Goal: Find specific page/section: Find specific page/section

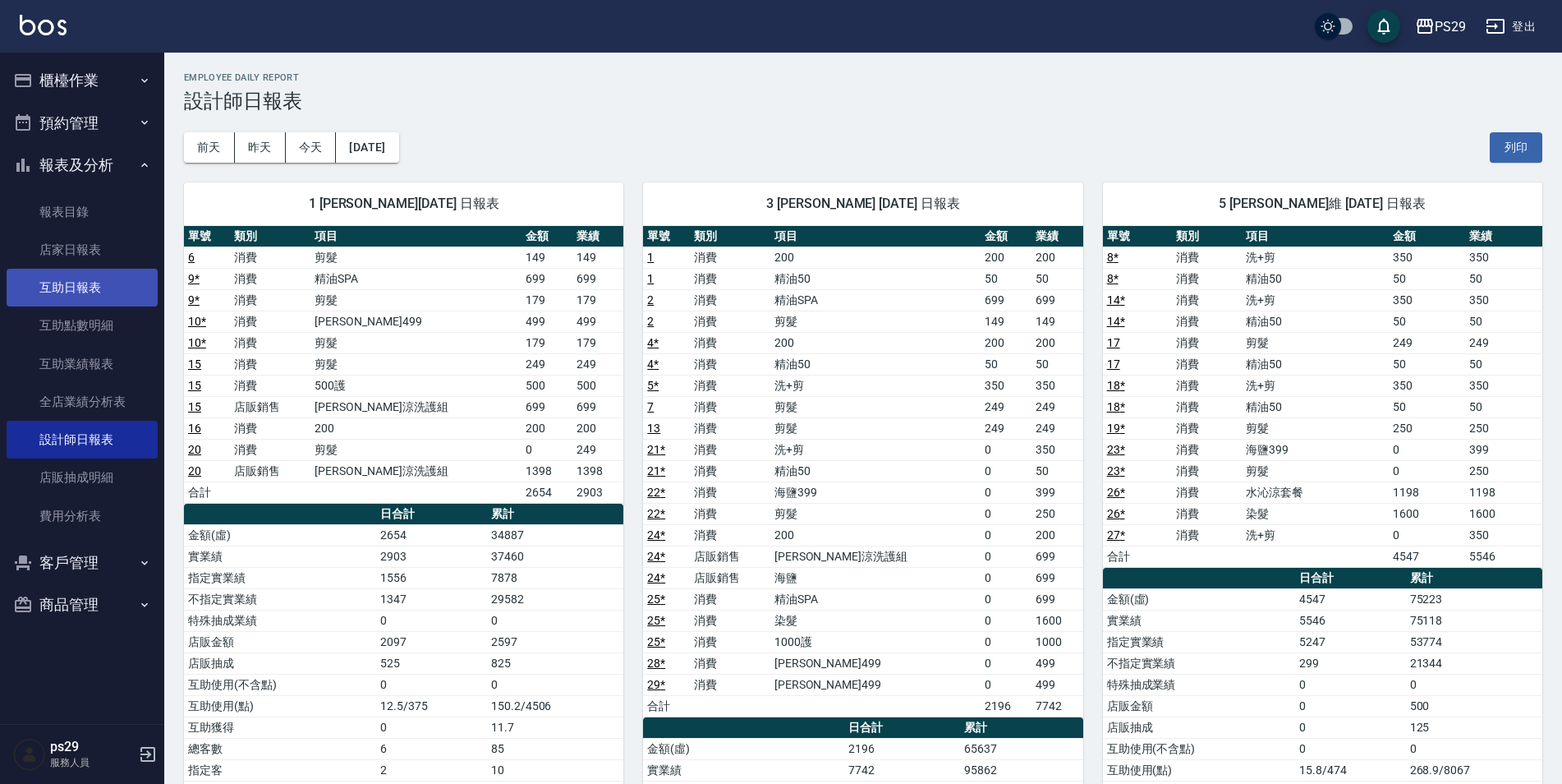
click at [114, 270] on link "互助日報表" at bounding box center [82, 288] width 151 height 38
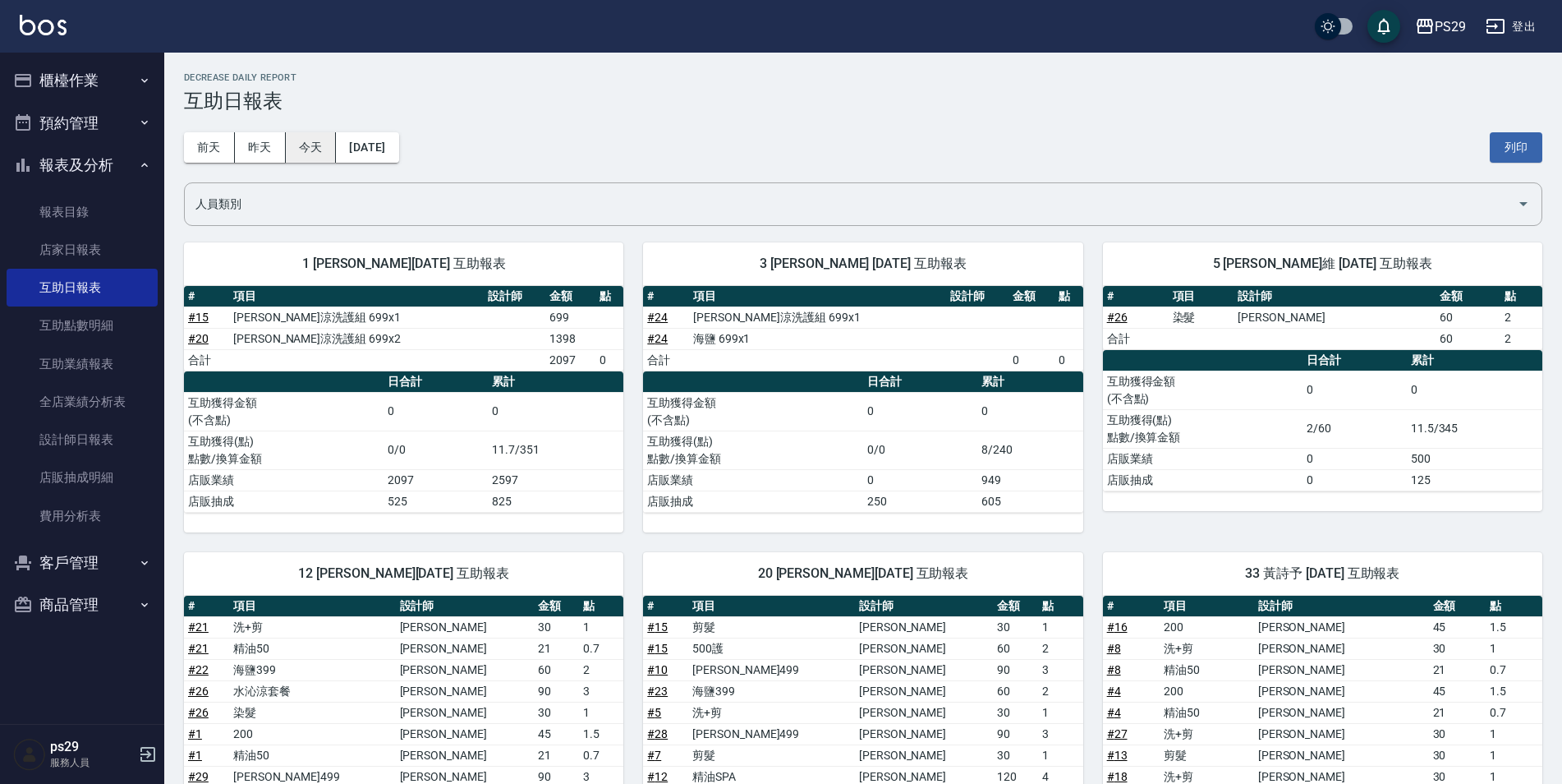
click at [319, 152] on button "今天" at bounding box center [311, 147] width 51 height 30
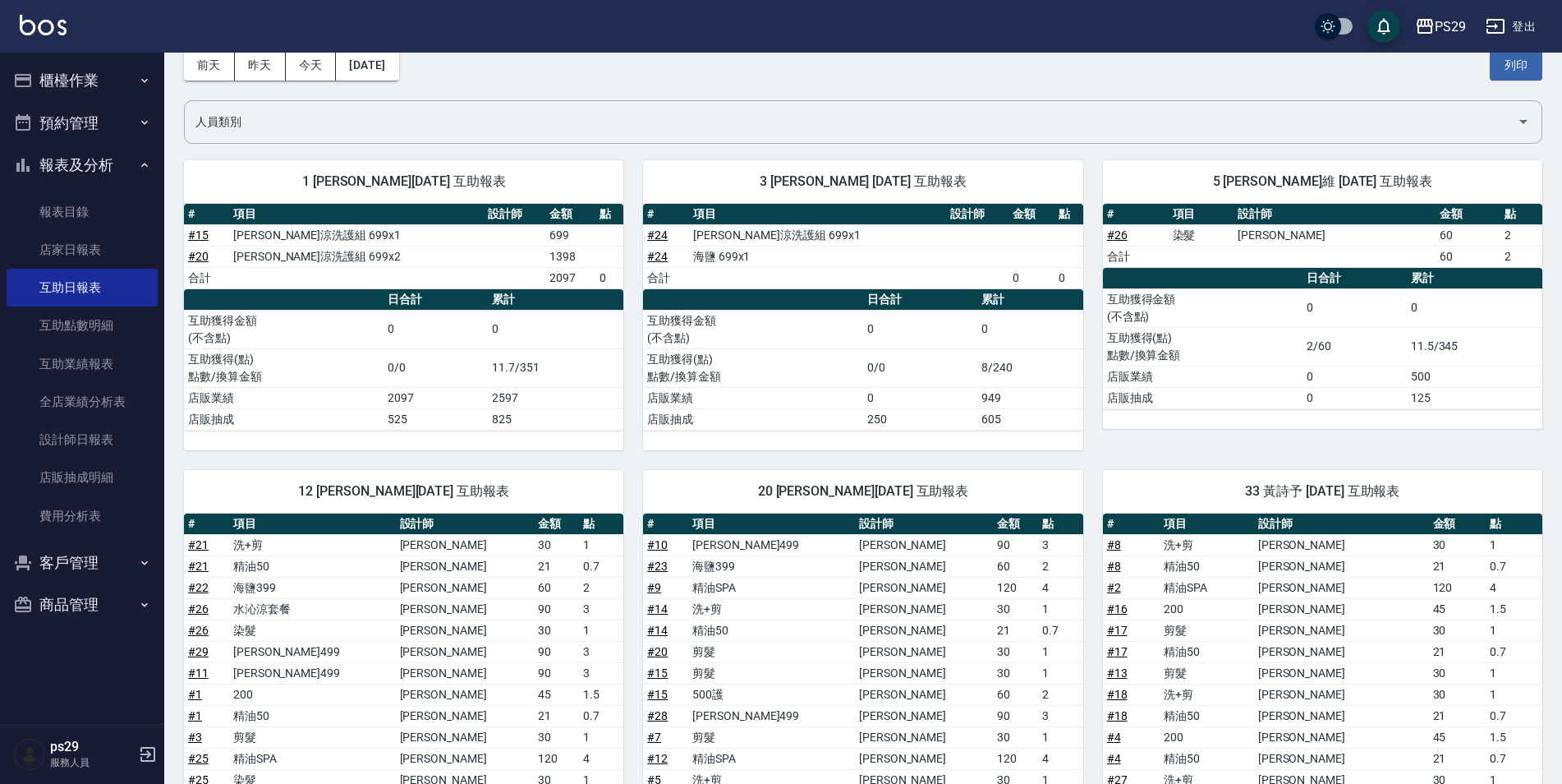
scroll to position [329, 0]
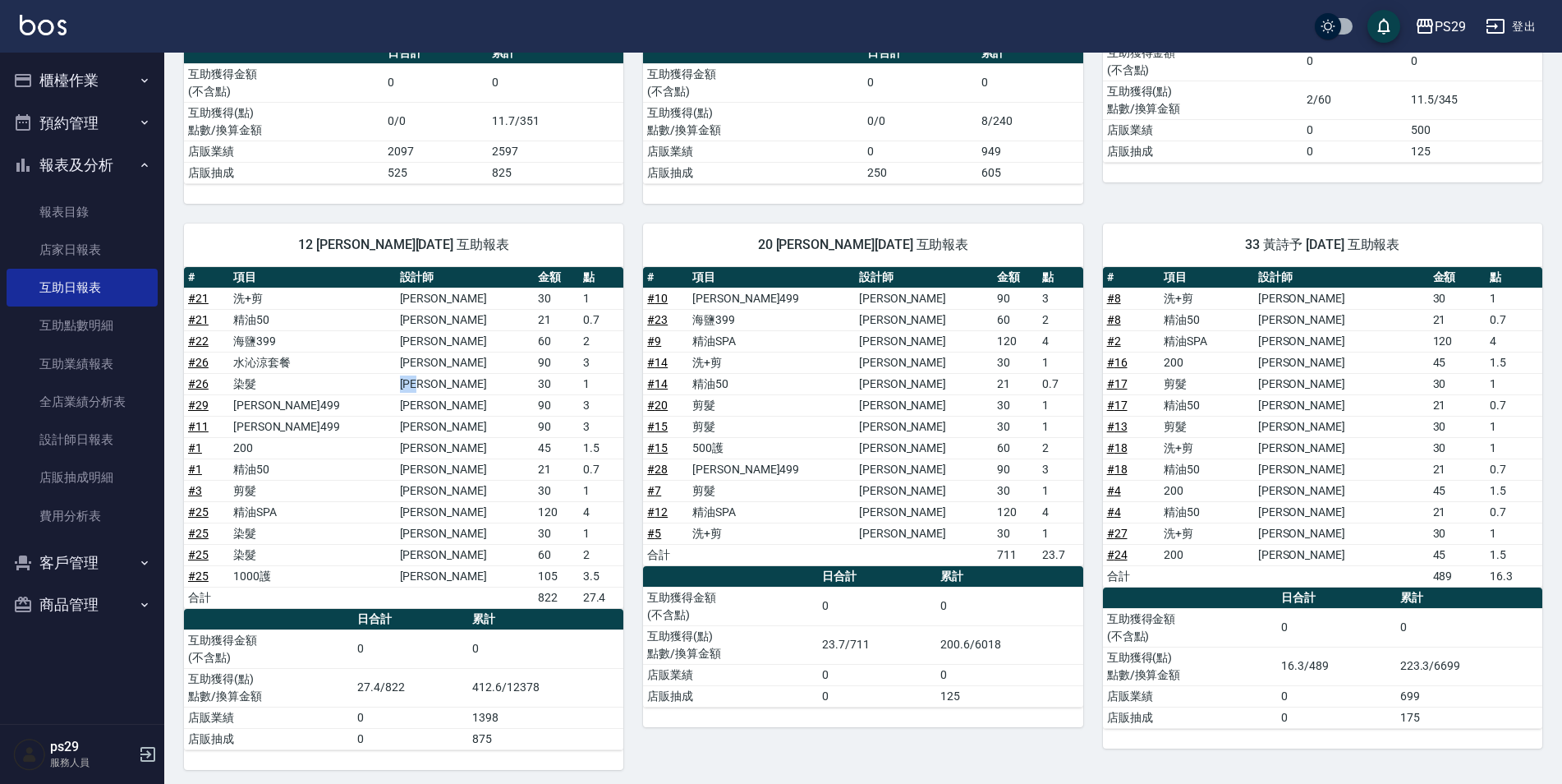
drag, startPoint x: 404, startPoint y: 388, endPoint x: 450, endPoint y: 394, distance: 46.4
click at [450, 394] on td "[PERSON_NAME]" at bounding box center [465, 383] width 138 height 22
click at [583, 615] on th "累計" at bounding box center [546, 619] width 155 height 22
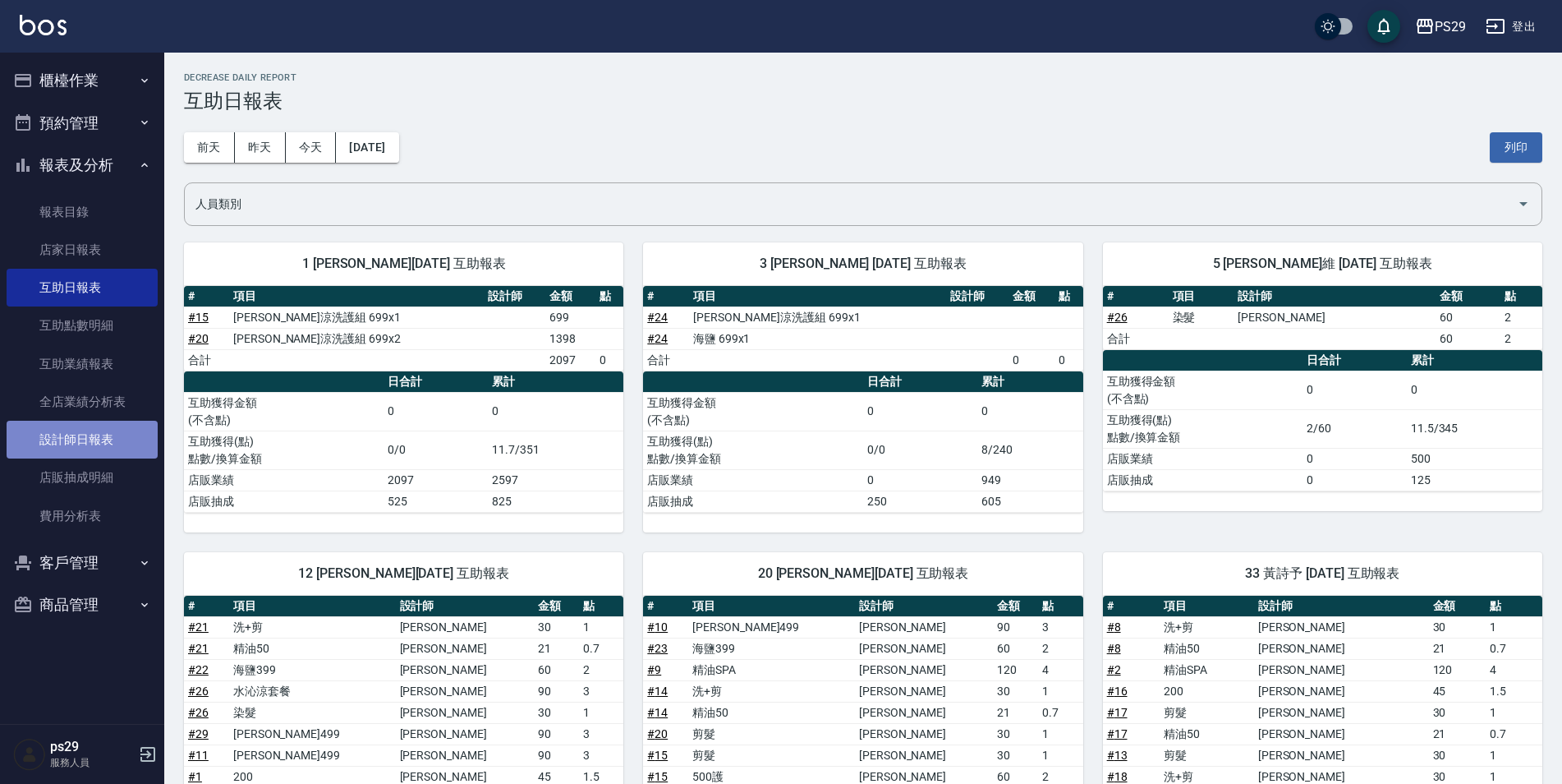
click at [73, 443] on link "設計師日報表" at bounding box center [82, 440] width 151 height 38
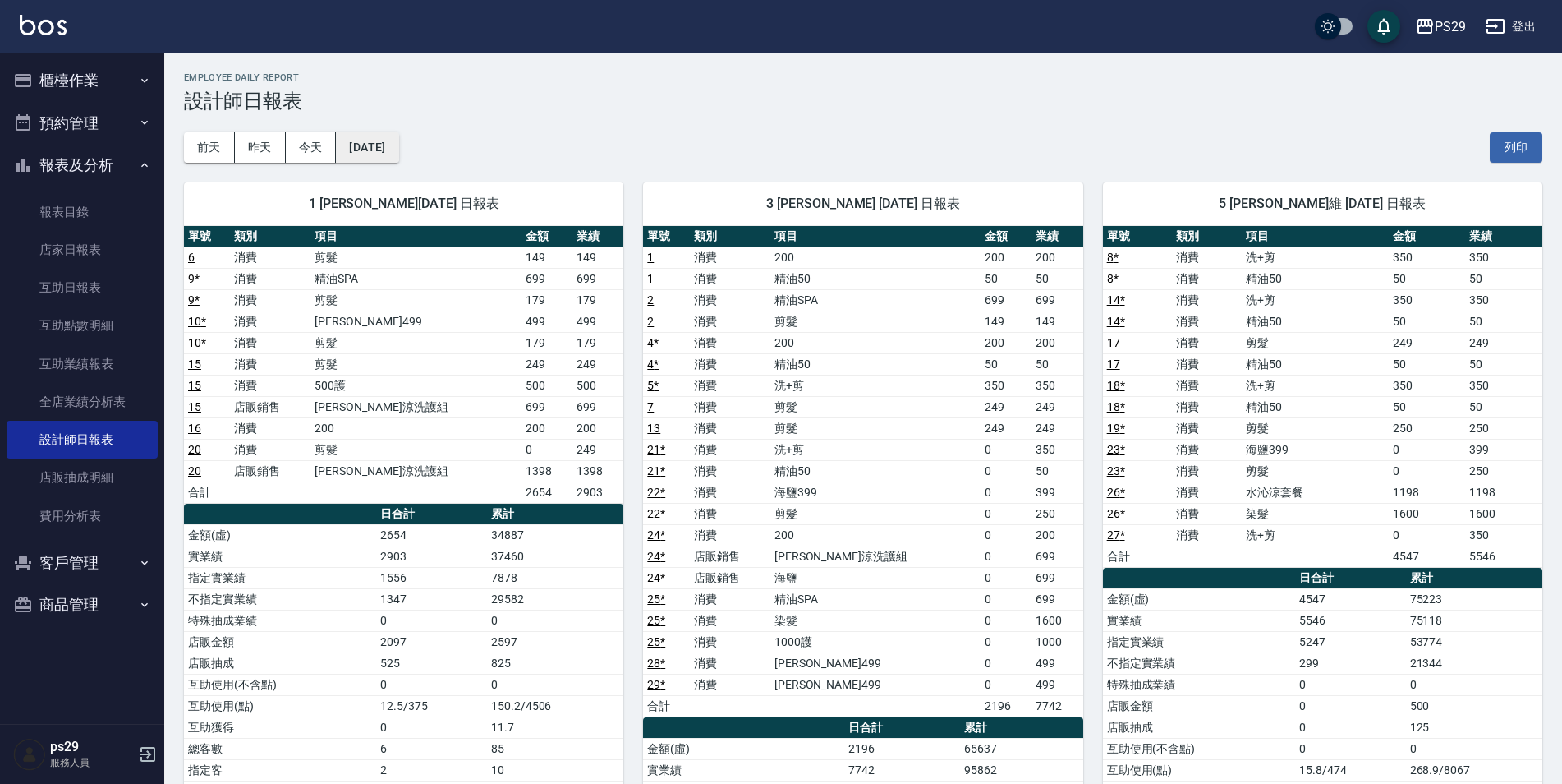
click at [369, 140] on button "[DATE]" at bounding box center [367, 147] width 62 height 30
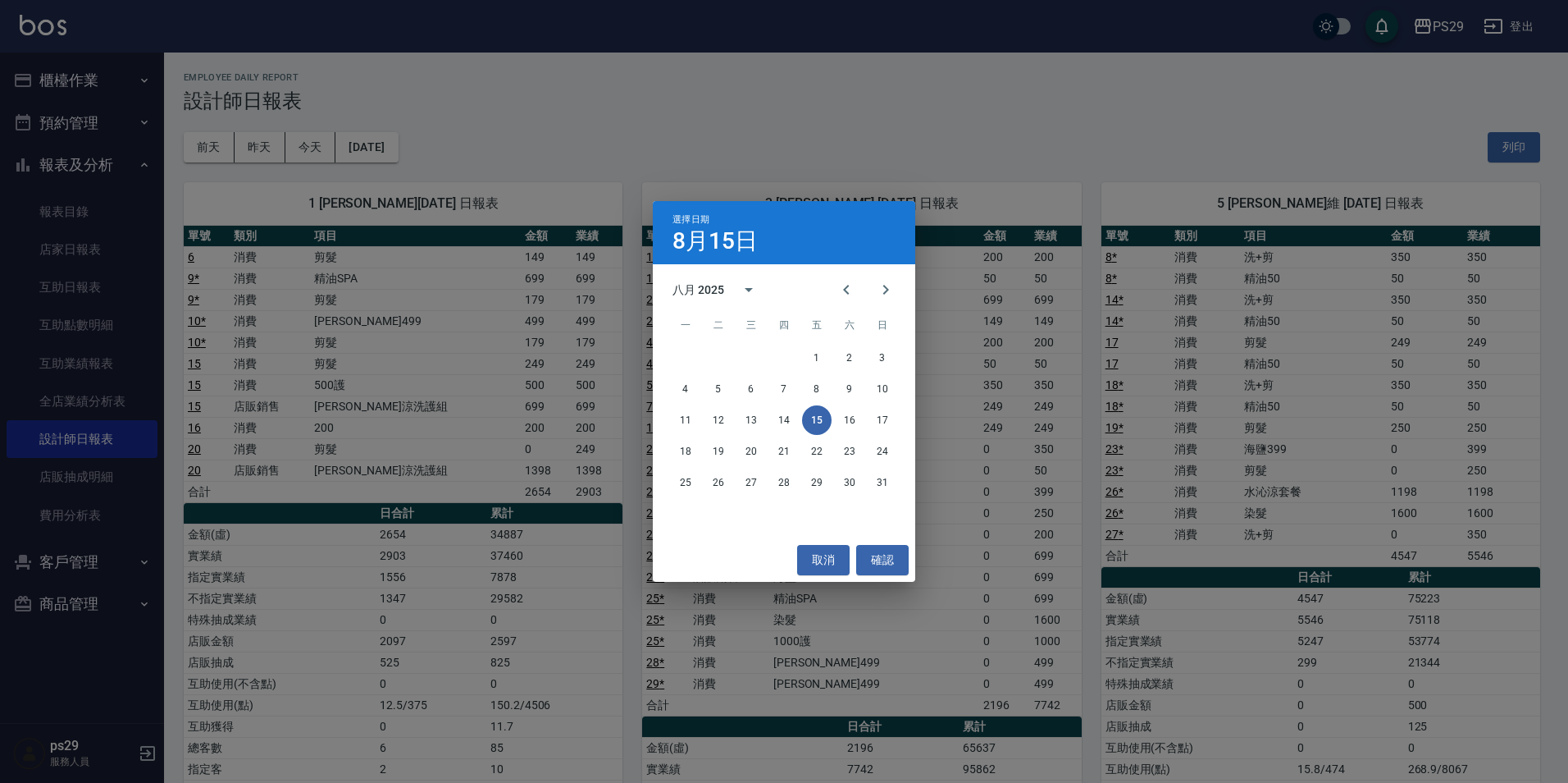
click at [1019, 347] on div "選擇日期 [DATE] 八月 2025 一 二 三 四 五 六 日 1 2 3 4 5 6 7 8 9 10 11 12 13 14 15 16 17 18 …" at bounding box center [784, 392] width 1568 height 783
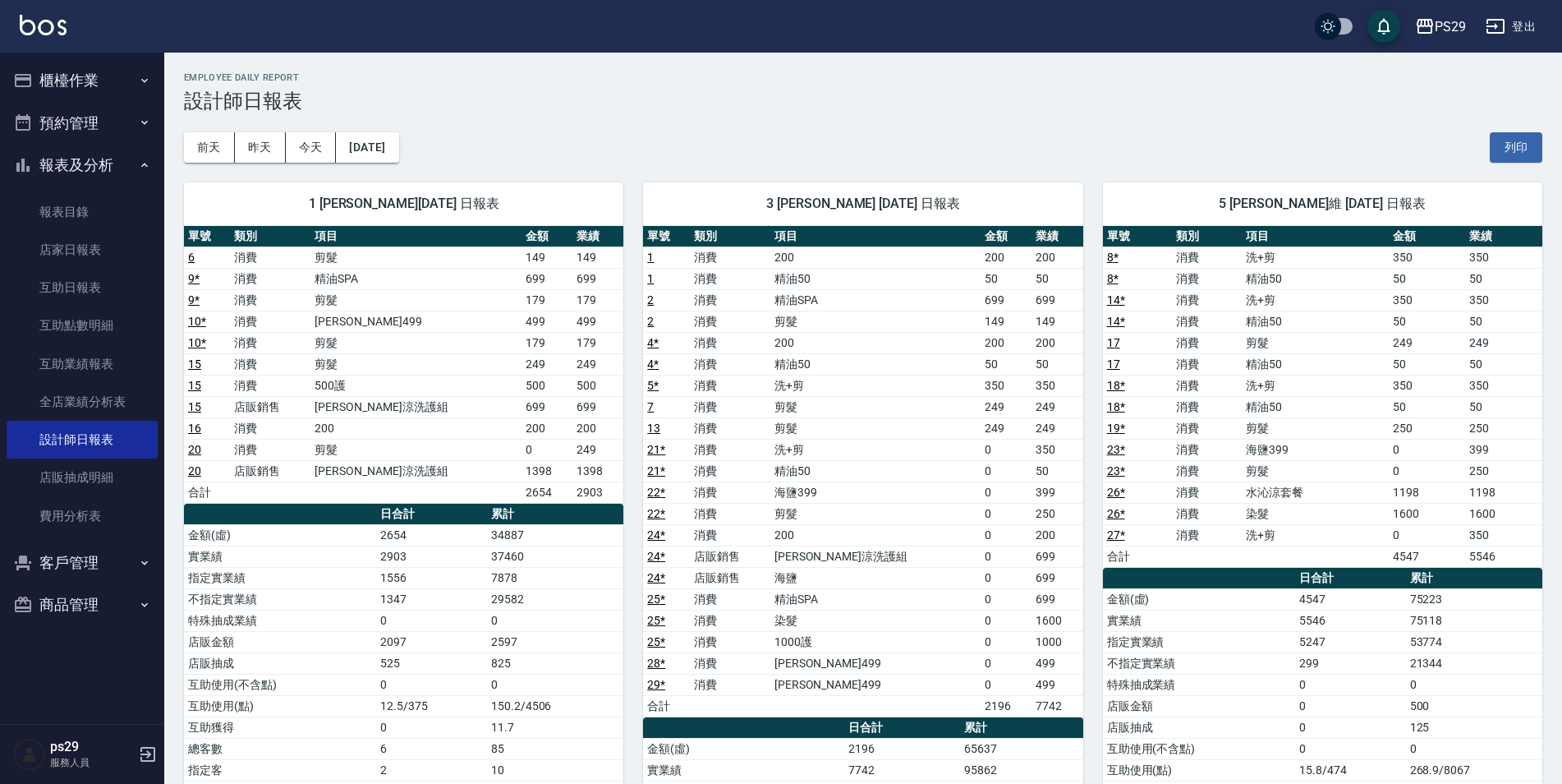
click at [365, 163] on div "1 [PERSON_NAME][DATE] 日報表 單號 類別 項目 金額 業績 6 消費 剪髮 149 149 9 * 消費 精油SPA 699 699 9…" at bounding box center [393, 631] width 459 height 938
drag, startPoint x: 365, startPoint y: 163, endPoint x: 421, endPoint y: 140, distance: 60.5
click at [398, 140] on button "[DATE]" at bounding box center [367, 147] width 62 height 30
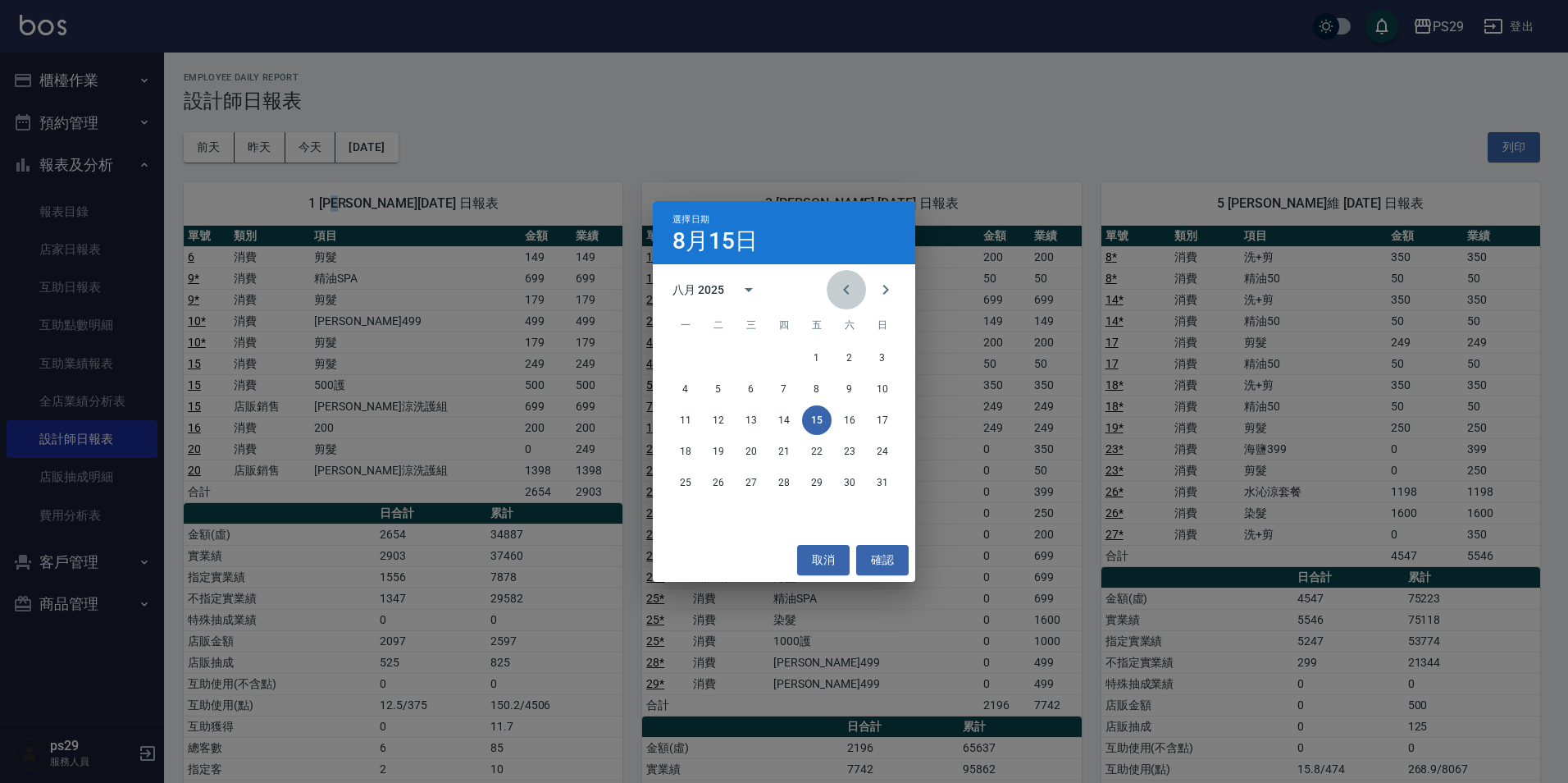
click at [836, 295] on icon "Previous month" at bounding box center [846, 289] width 20 height 20
click at [720, 422] on button "15" at bounding box center [719, 420] width 29 height 29
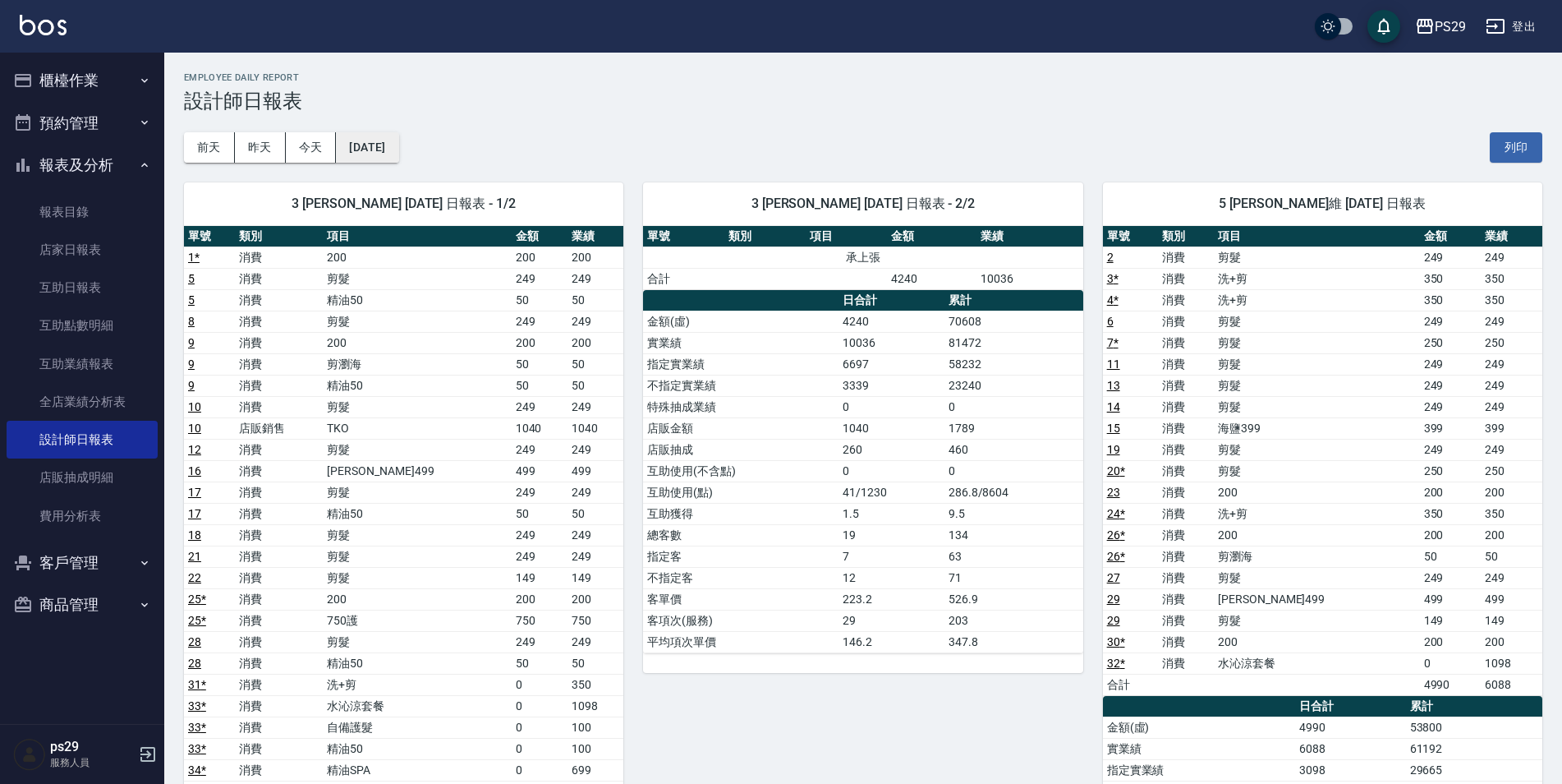
click at [365, 147] on button "[DATE]" at bounding box center [367, 147] width 62 height 30
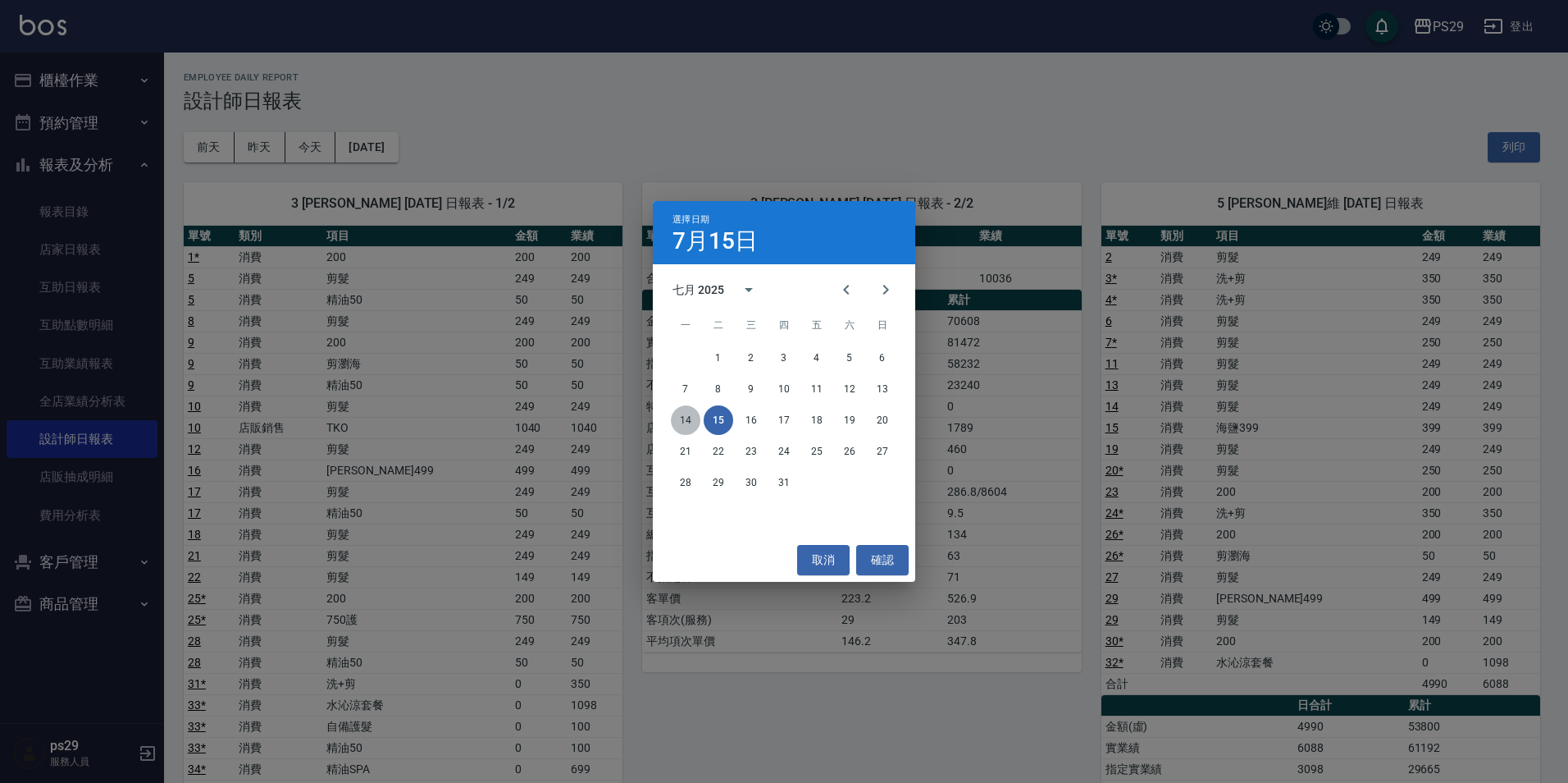
click at [695, 424] on button "14" at bounding box center [686, 420] width 29 height 29
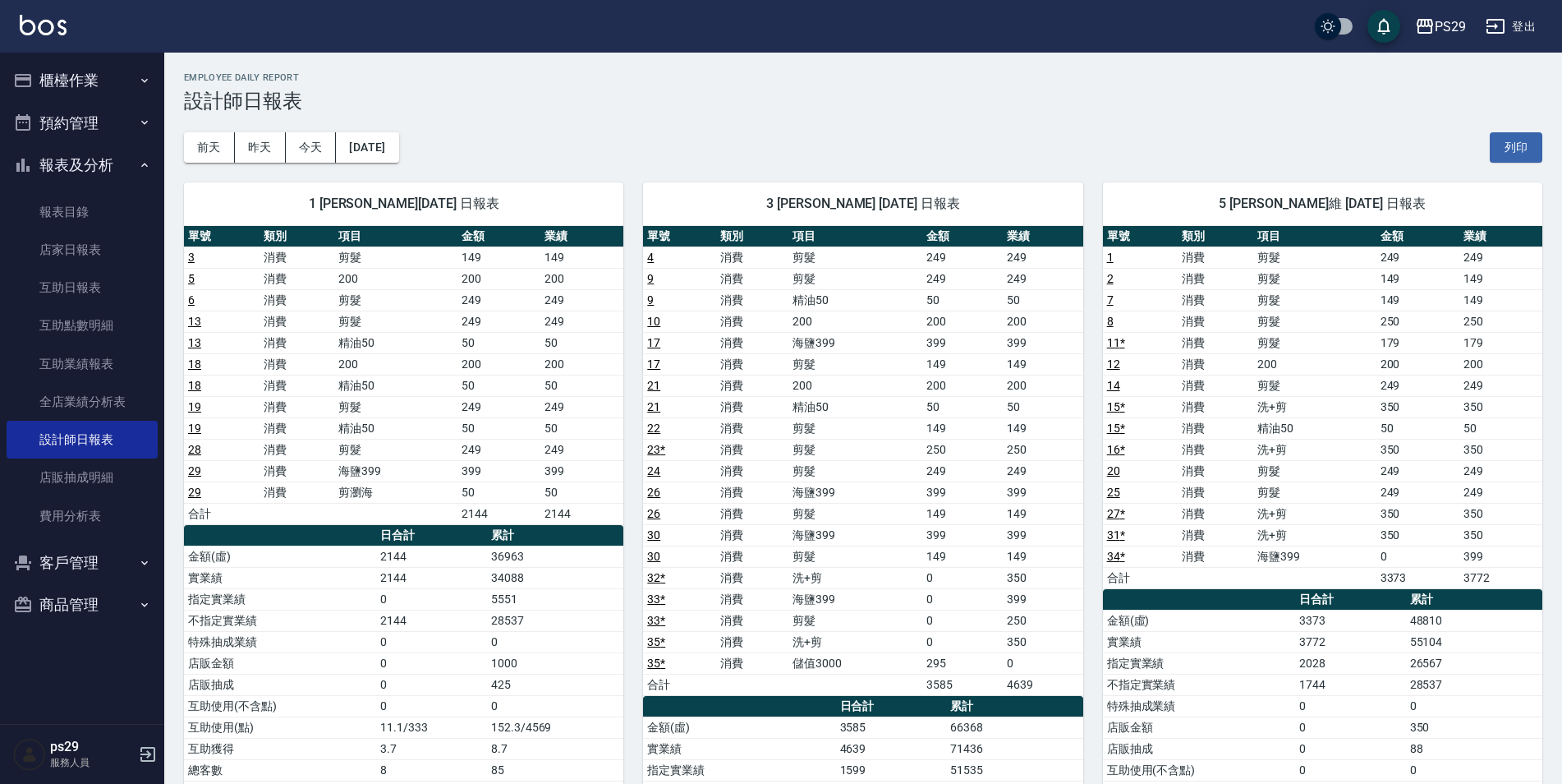
click at [505, 574] on td "34088" at bounding box center [555, 577] width 136 height 22
click at [398, 156] on button "[DATE]" at bounding box center [367, 147] width 62 height 30
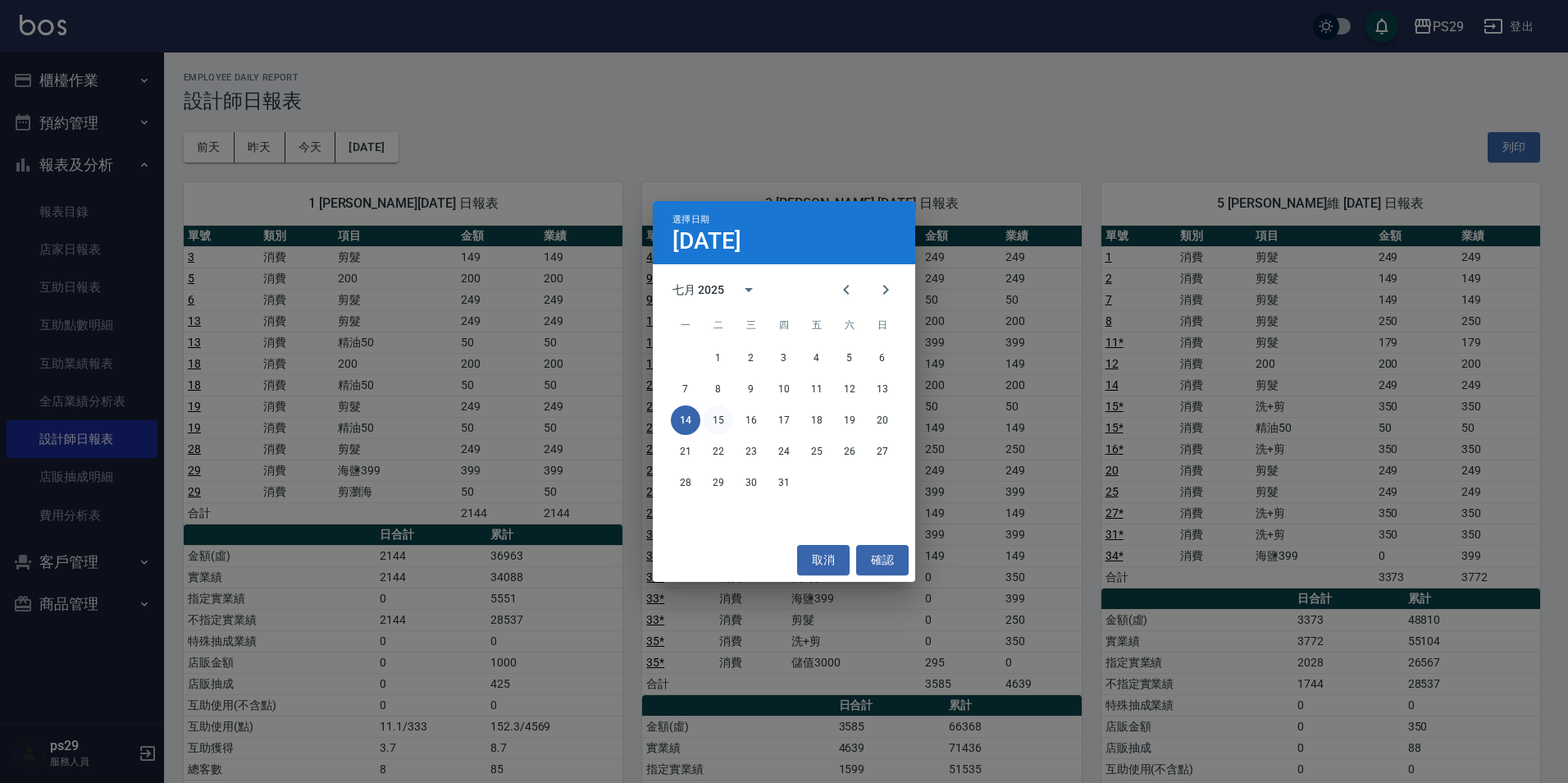
click at [713, 419] on button "15" at bounding box center [719, 420] width 29 height 29
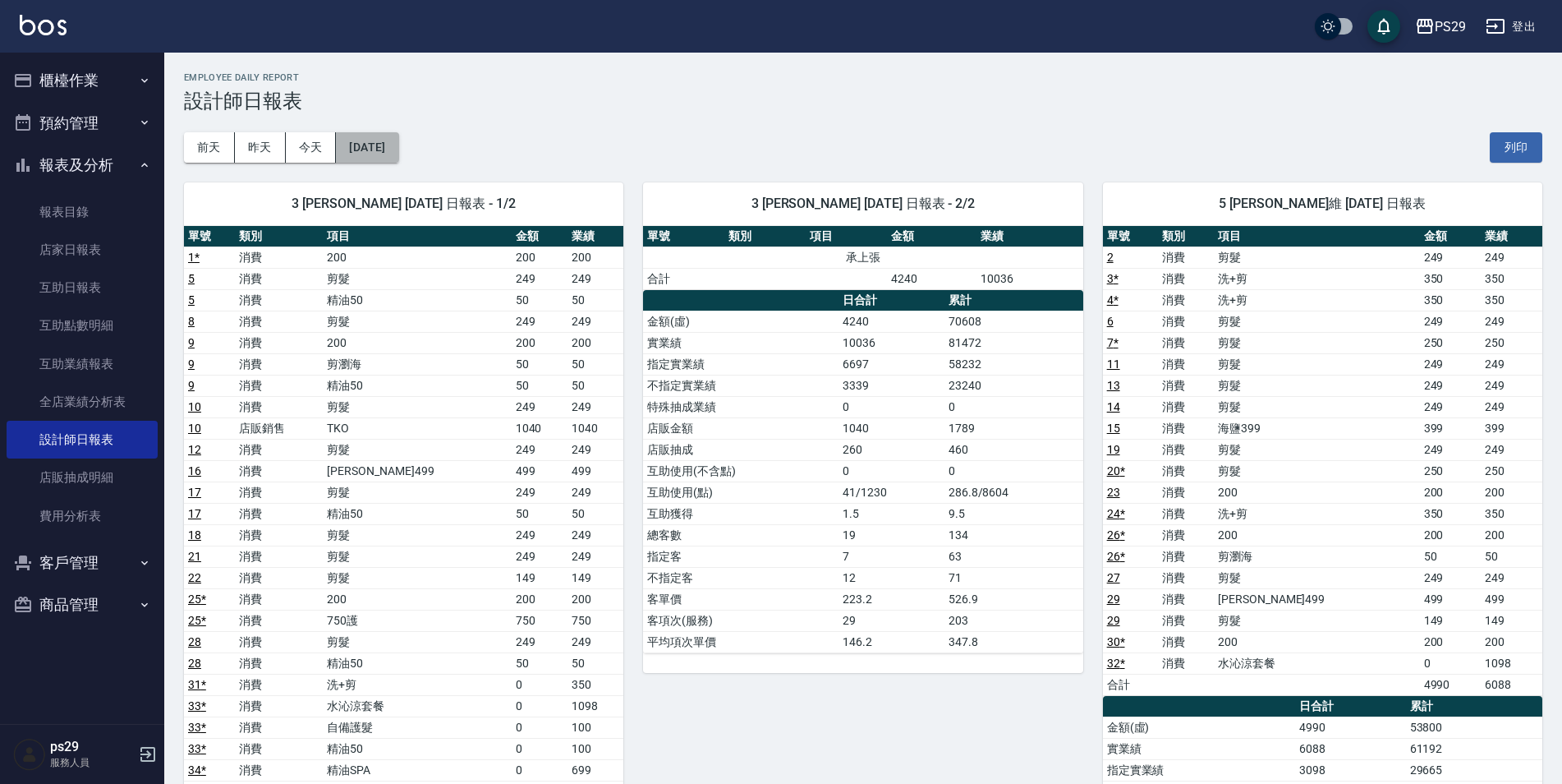
click at [398, 157] on button "[DATE]" at bounding box center [367, 147] width 62 height 30
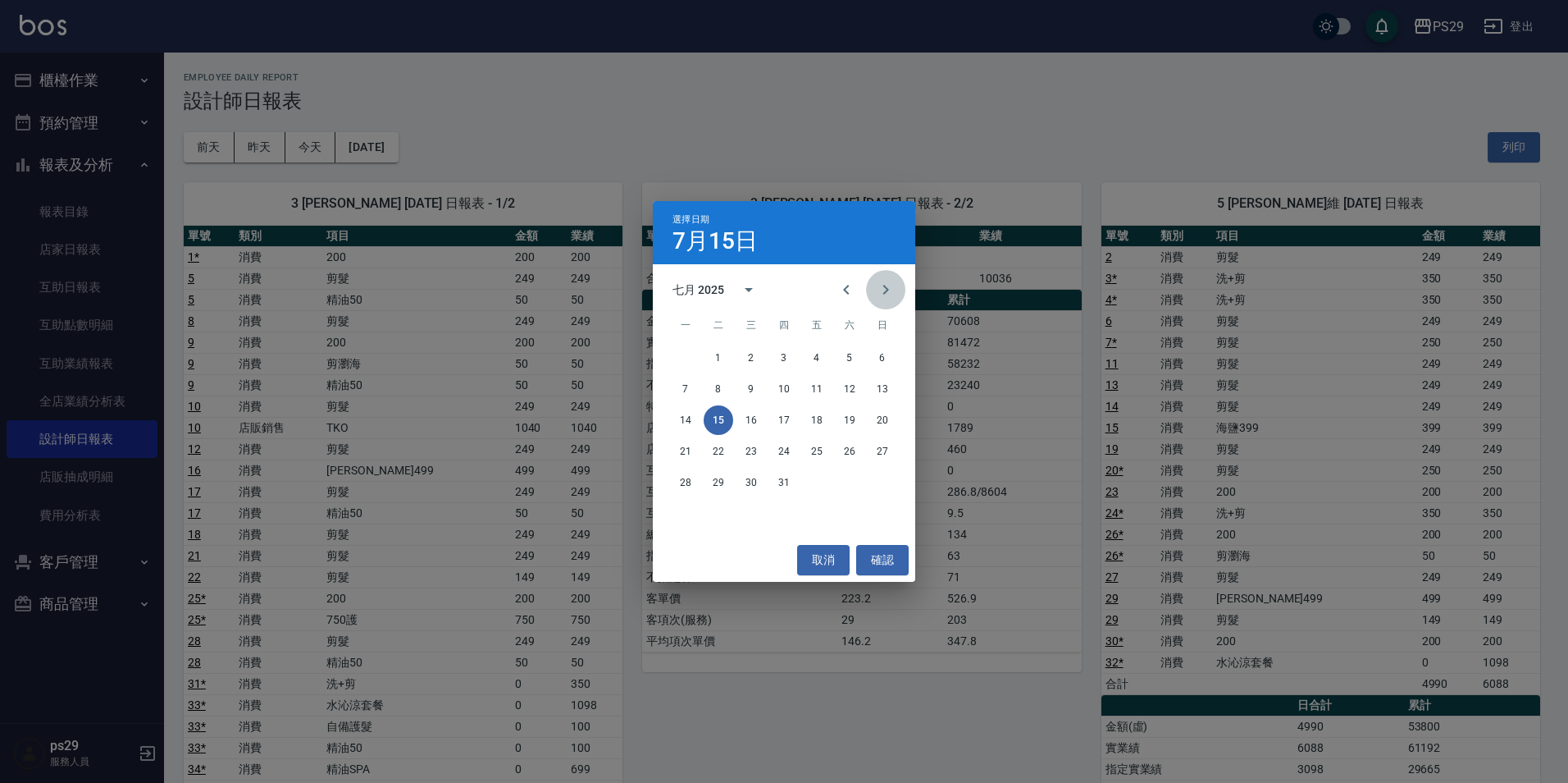
click at [896, 297] on button "Next month" at bounding box center [885, 289] width 39 height 39
click at [818, 422] on button "15" at bounding box center [816, 420] width 29 height 29
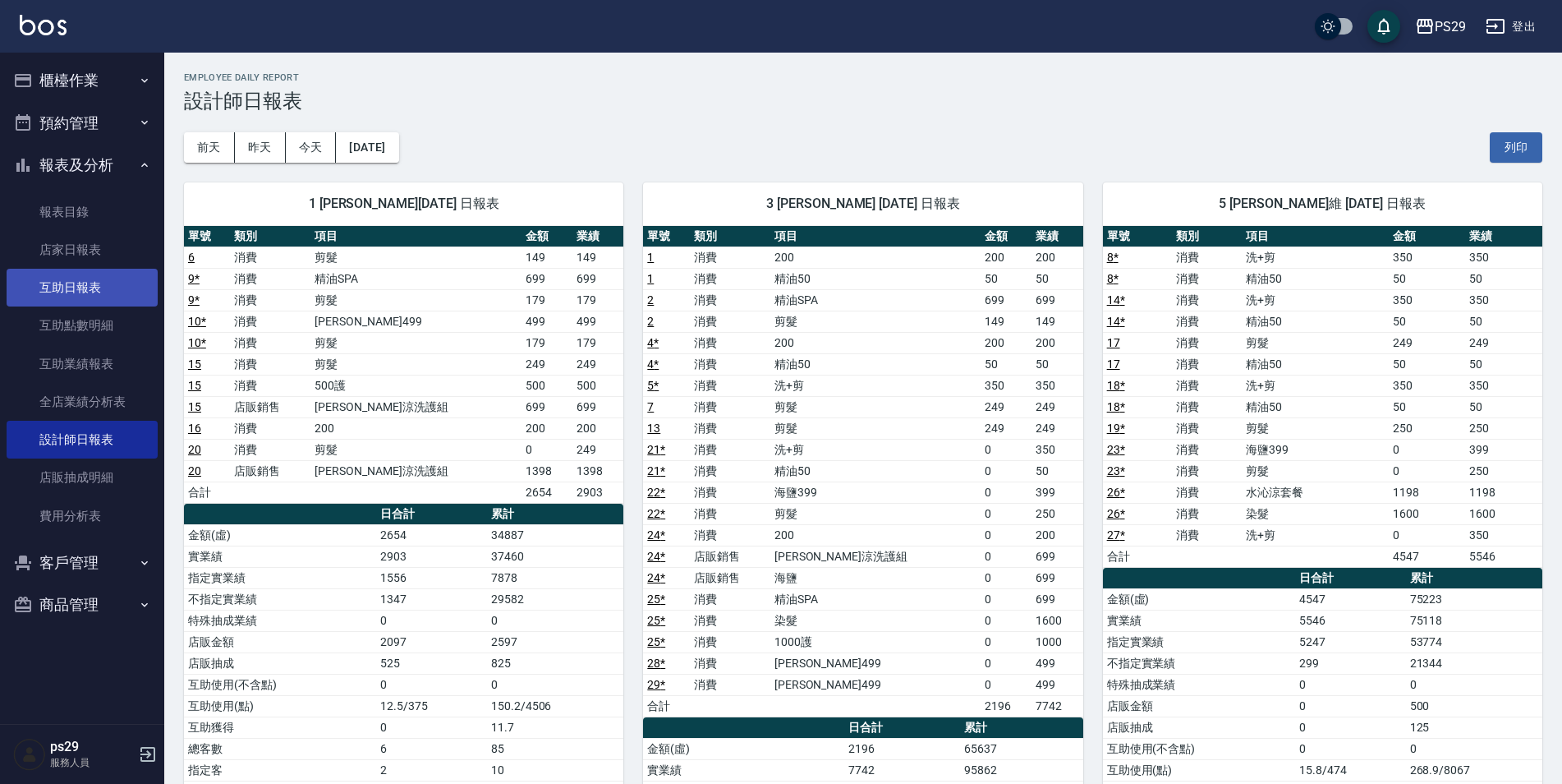
click at [89, 280] on link "互助日報表" at bounding box center [82, 288] width 151 height 38
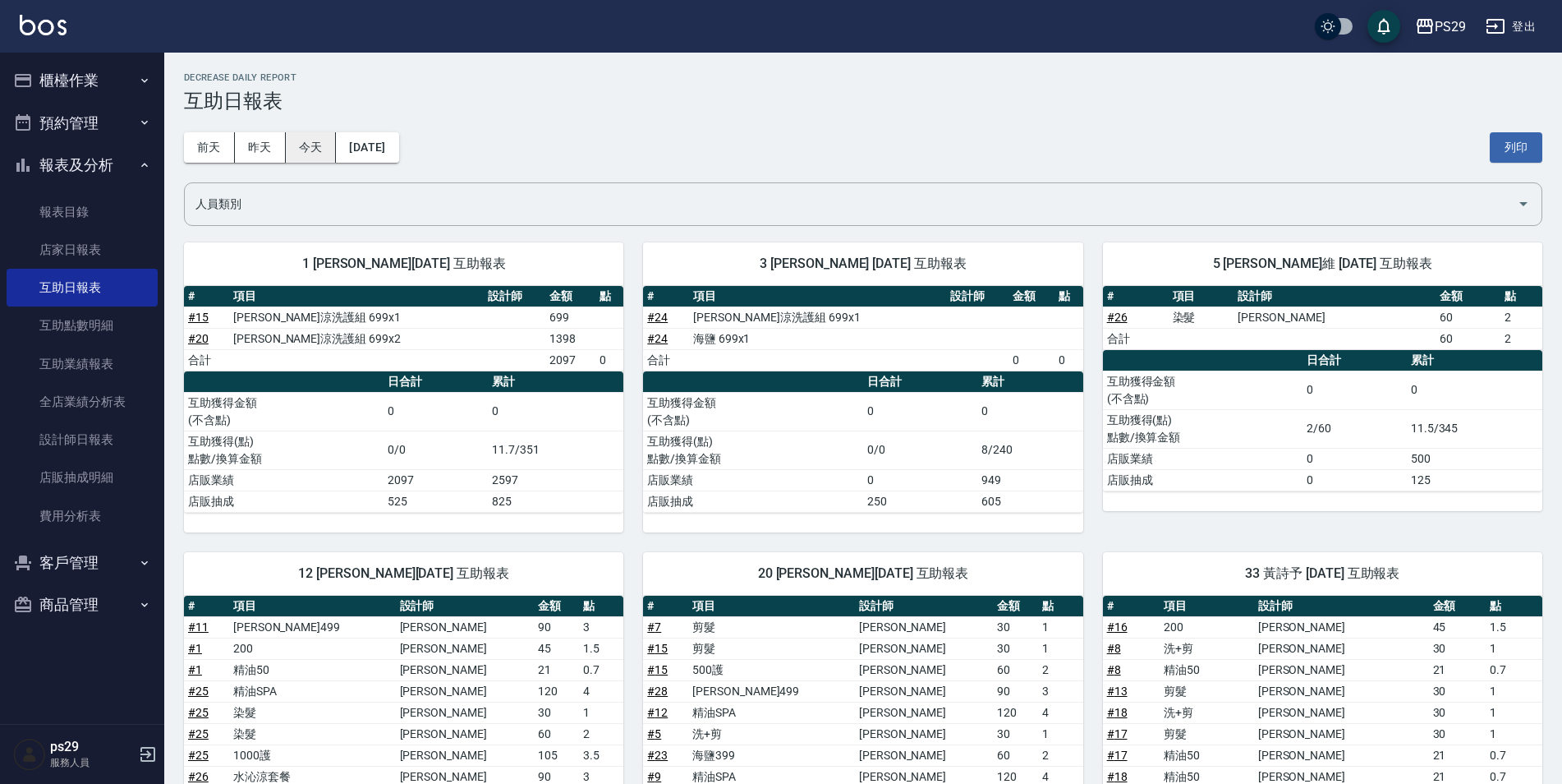
click at [307, 142] on button "今天" at bounding box center [311, 147] width 51 height 30
